Goal: Find specific page/section: Find specific page/section

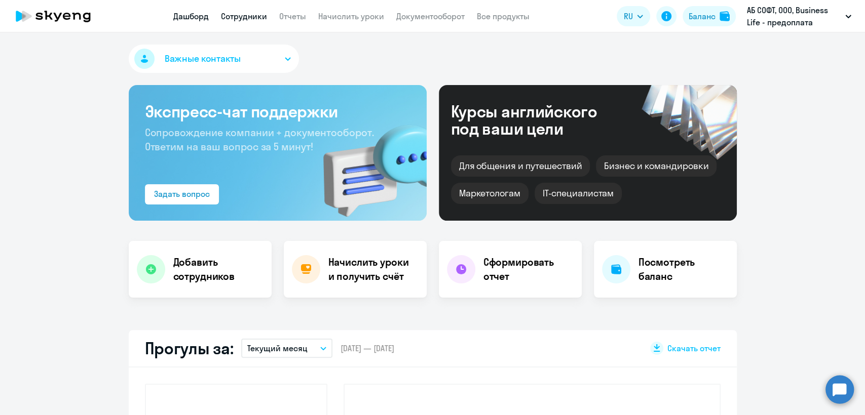
click at [253, 14] on link "Сотрудники" at bounding box center [244, 16] width 46 height 10
select select "30"
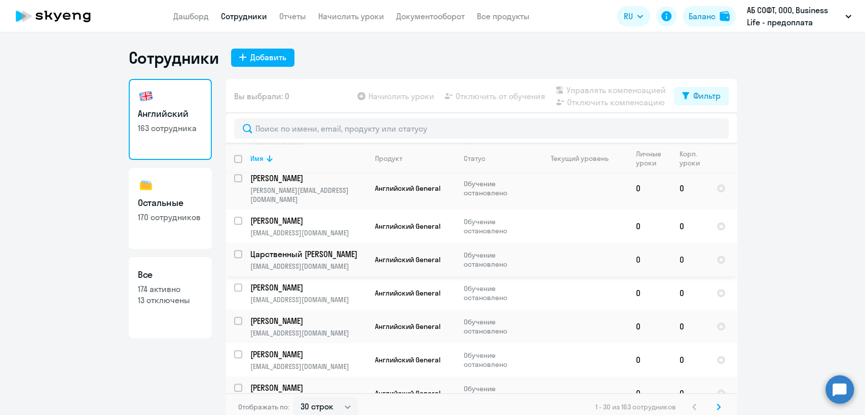
scroll to position [563, 0]
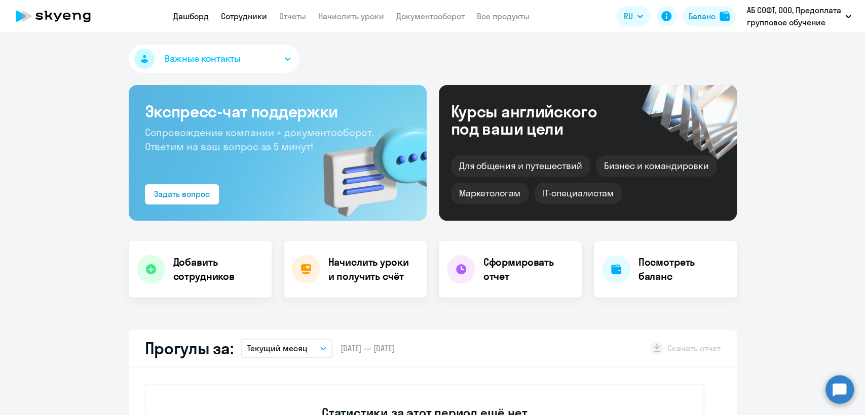
click at [251, 18] on link "Сотрудники" at bounding box center [244, 16] width 46 height 10
select select "30"
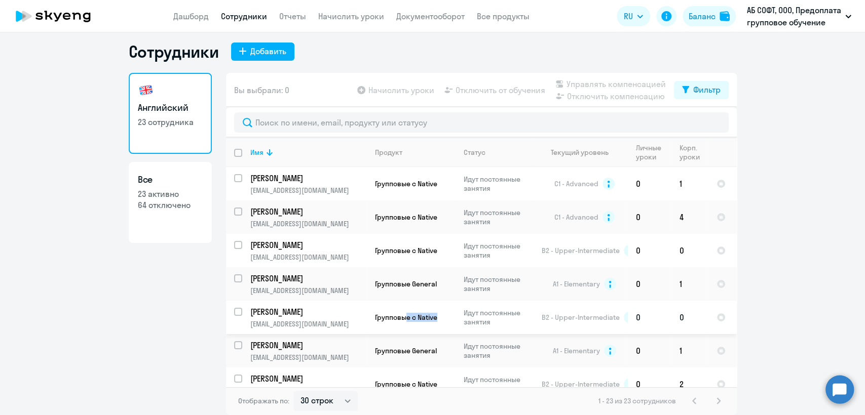
drag, startPoint x: 439, startPoint y: 319, endPoint x: 403, endPoint y: 316, distance: 35.6
click at [403, 316] on p "Групповые с Native" at bounding box center [411, 317] width 73 height 9
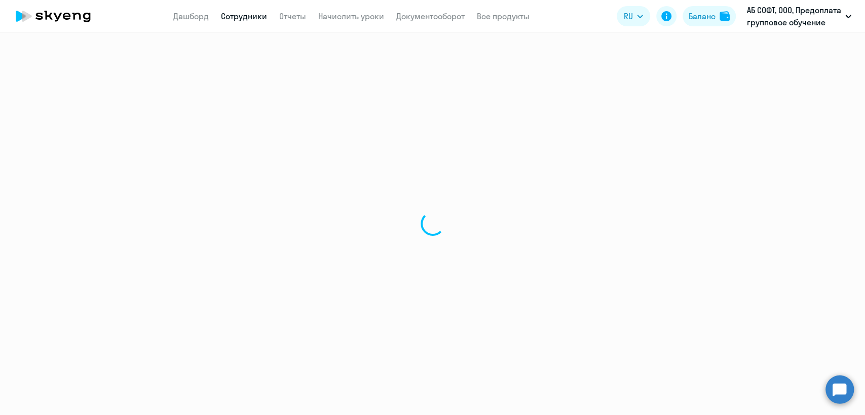
select select "english"
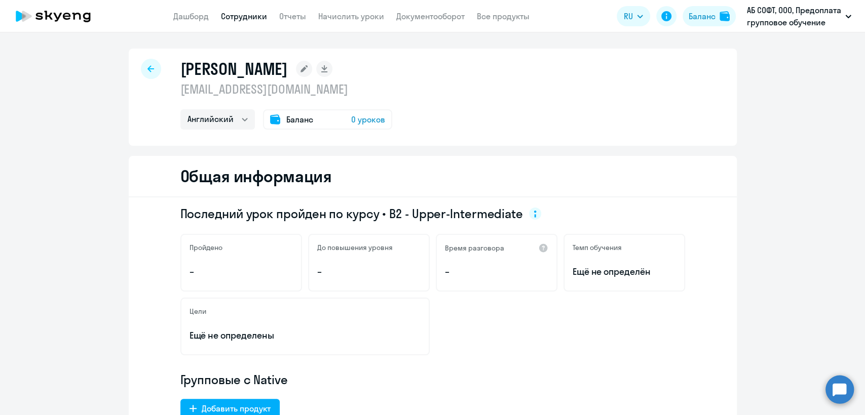
select select "30"
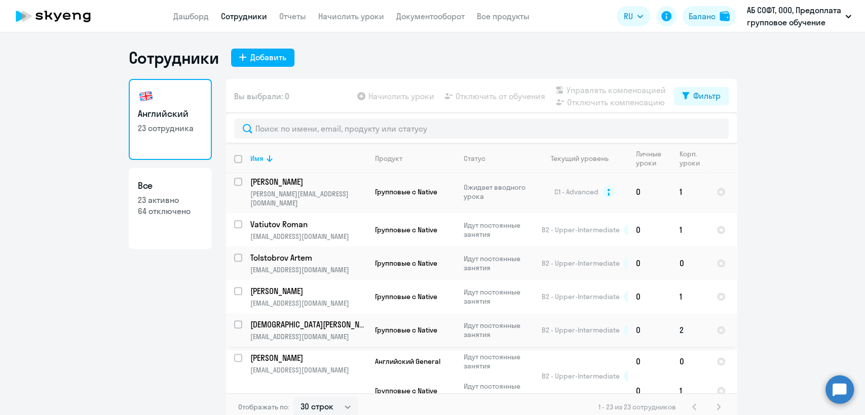
scroll to position [6, 0]
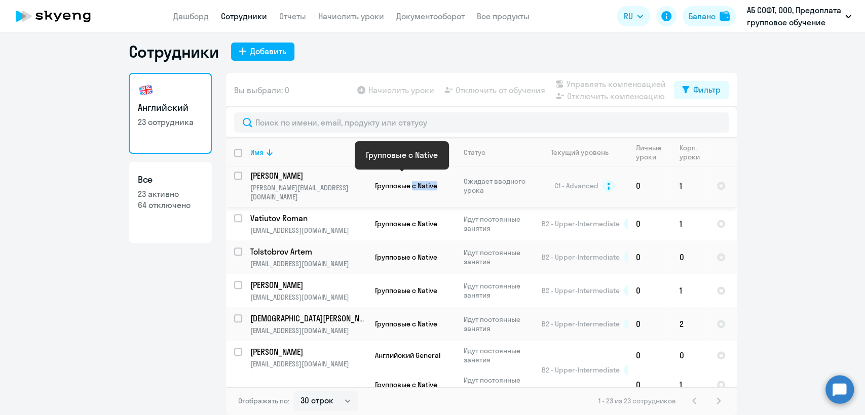
drag, startPoint x: 422, startPoint y: 179, endPoint x: 407, endPoint y: 179, distance: 14.2
click at [407, 181] on p "Групповые с Native" at bounding box center [411, 185] width 73 height 9
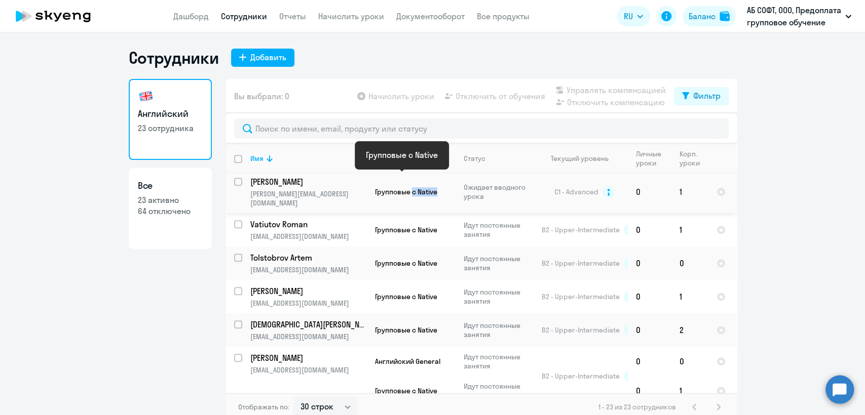
select select "english"
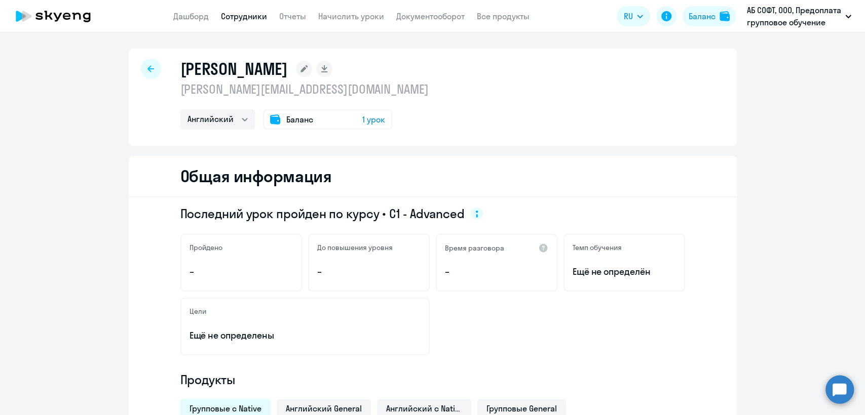
select select "30"
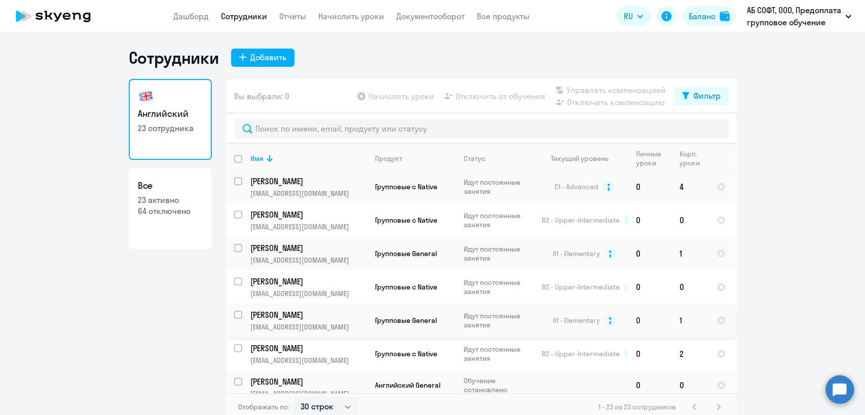
scroll to position [56, 0]
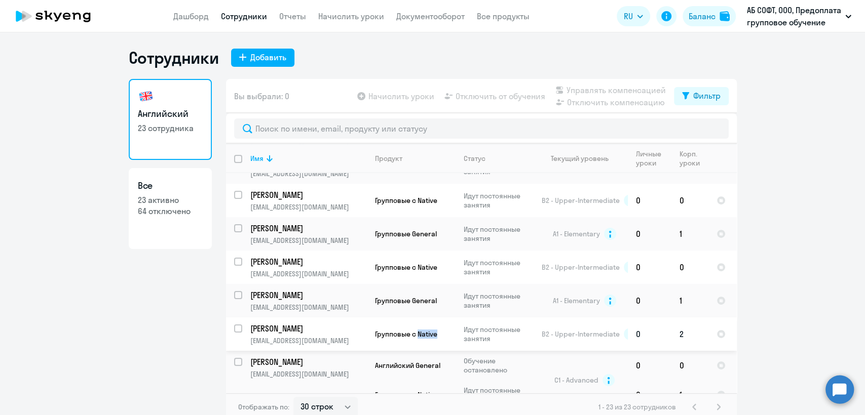
drag, startPoint x: 438, startPoint y: 333, endPoint x: 414, endPoint y: 333, distance: 23.3
click at [414, 333] on p "Групповые с Native" at bounding box center [411, 334] width 73 height 9
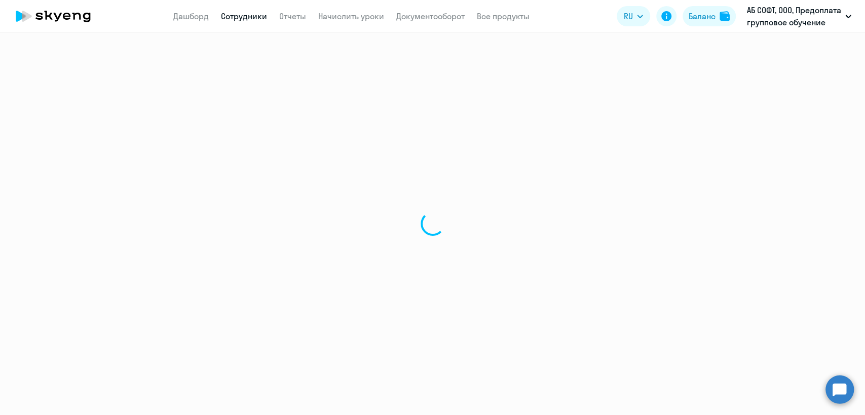
select select "english"
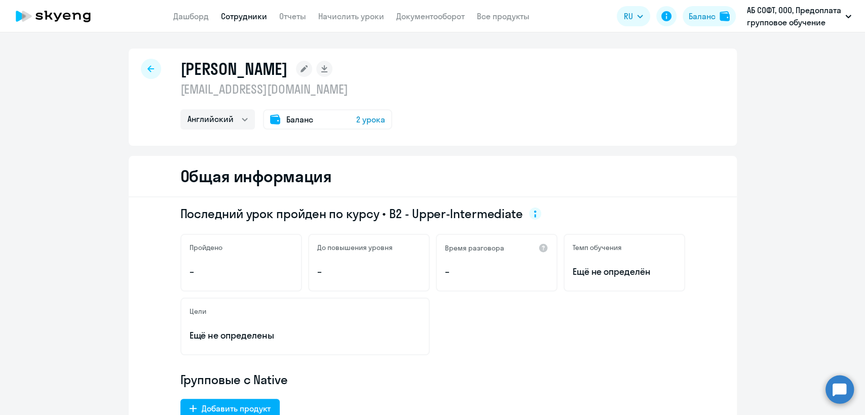
select select "30"
